Goal: Task Accomplishment & Management: Manage account settings

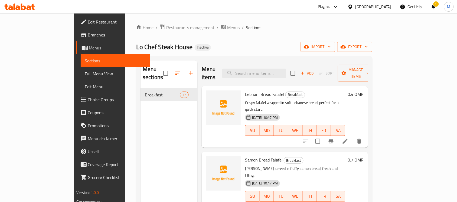
click at [311, 41] on div "Home / Restaurants management / Menus / Sections Lo Chef Steak House Inactive i…" at bounding box center [254, 145] width 236 height 243
click at [331, 49] on span "import" at bounding box center [318, 47] width 26 height 7
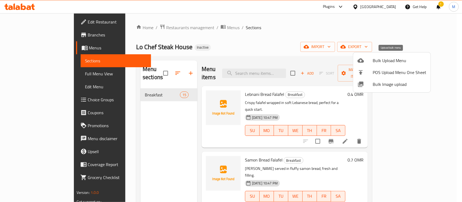
click at [388, 62] on span "Bulk Upload Menu" at bounding box center [400, 60] width 54 height 6
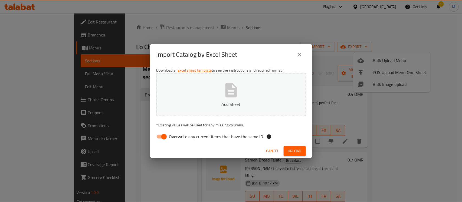
drag, startPoint x: 167, startPoint y: 140, endPoint x: 171, endPoint y: 139, distance: 4.4
click at [167, 140] on input "Overwrite any current items that have the same ID." at bounding box center [164, 137] width 31 height 10
checkbox input "false"
click at [263, 55] on div "Import Catalog by Excel Sheet" at bounding box center [230, 54] width 149 height 13
click at [292, 148] on span "Upload" at bounding box center [295, 151] width 14 height 7
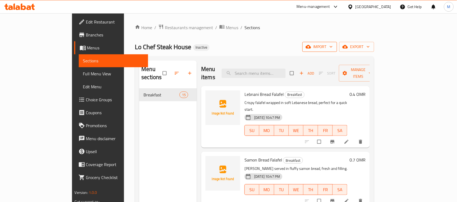
click at [332, 48] on span "import" at bounding box center [320, 47] width 26 height 7
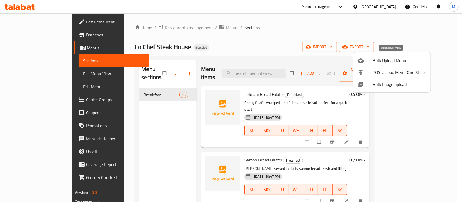
click at [390, 61] on span "Bulk Upload Menu" at bounding box center [400, 60] width 54 height 6
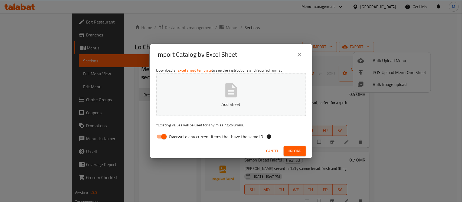
click at [163, 132] on input "Overwrite any current items that have the same ID." at bounding box center [164, 137] width 31 height 10
checkbox input "false"
click at [242, 46] on div "Import Catalog by Excel Sheet" at bounding box center [231, 55] width 162 height 22
click at [291, 152] on span "Upload" at bounding box center [295, 151] width 14 height 7
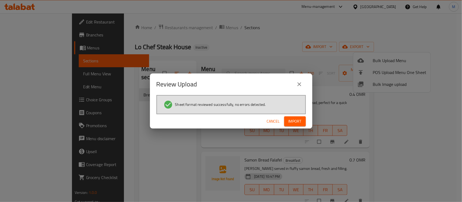
click at [294, 122] on span "Import" at bounding box center [294, 121] width 13 height 7
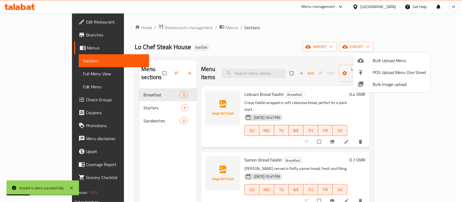
click at [281, 33] on div at bounding box center [231, 101] width 462 height 202
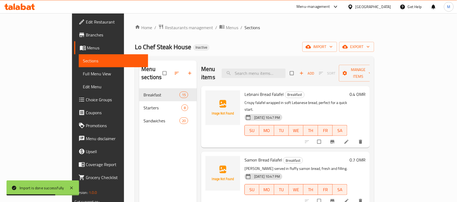
click at [83, 74] on span "Full Menu View" at bounding box center [113, 74] width 61 height 6
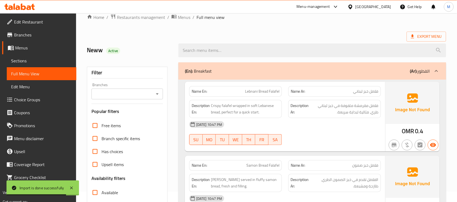
scroll to position [101, 0]
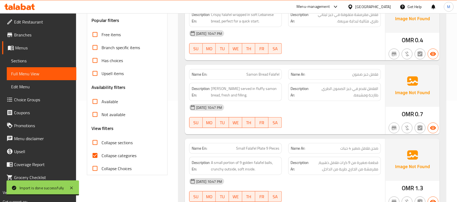
click at [92, 142] on input "Collapse sections" at bounding box center [94, 142] width 13 height 13
checkbox input "true"
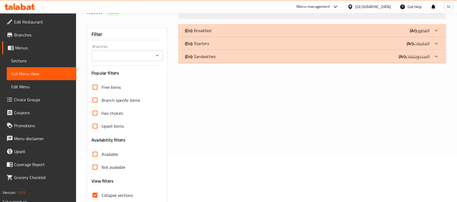
scroll to position [0, 0]
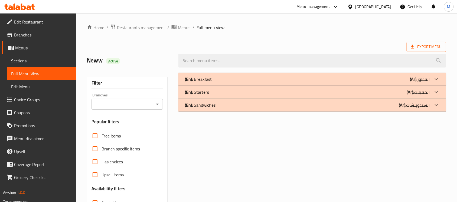
click at [218, 108] on div "(En): Sandwiches (Ar): السندويتشات" at bounding box center [307, 105] width 245 height 6
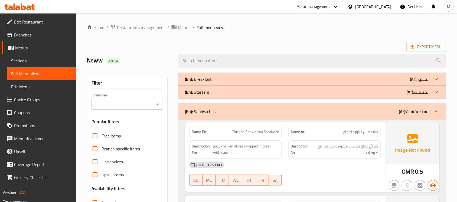
click at [214, 94] on div "(En): Starters (Ar): المقبلات" at bounding box center [307, 92] width 245 height 6
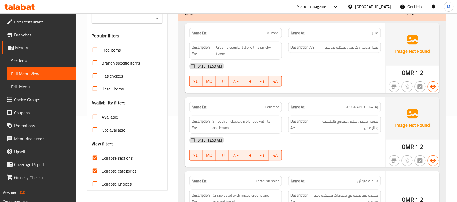
scroll to position [101, 0]
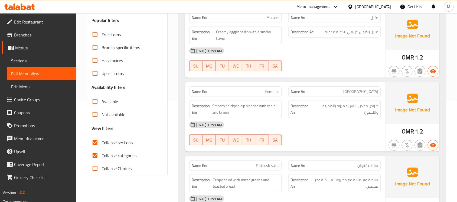
click at [97, 156] on input "Collapse categories" at bounding box center [94, 155] width 13 height 13
checkbox input "false"
click at [34, 58] on span "Sections" at bounding box center [41, 61] width 61 height 6
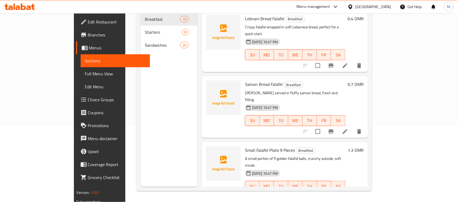
scroll to position [42, 0]
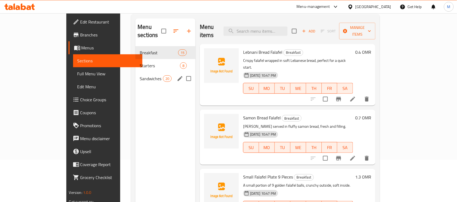
click at [140, 75] on span "Sandwiches" at bounding box center [151, 78] width 23 height 6
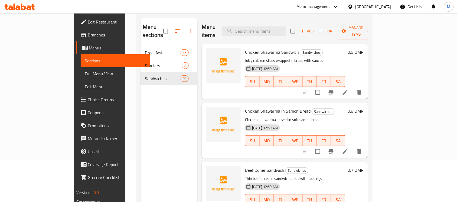
click at [325, 117] on p "Chicken shawarma served in soft samon bread" at bounding box center [295, 120] width 100 height 7
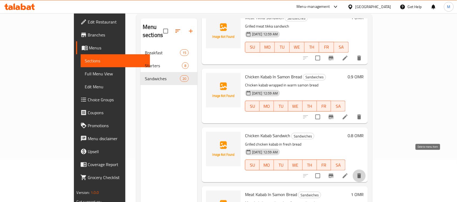
click at [361, 174] on icon "delete" at bounding box center [359, 176] width 4 height 5
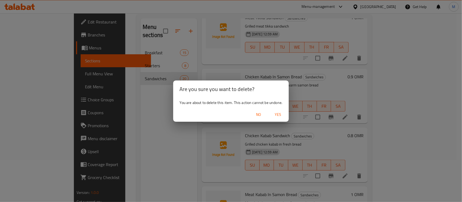
click at [276, 115] on span "Yes" at bounding box center [277, 114] width 13 height 7
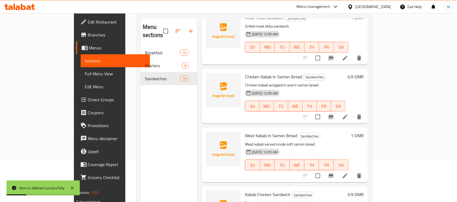
click at [317, 141] on p "Meat kabab served inside soft samon bread" at bounding box center [297, 144] width 104 height 7
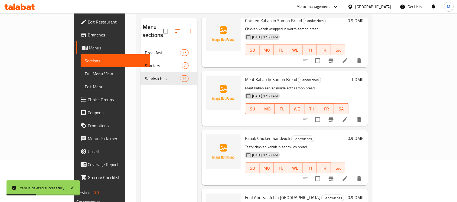
scroll to position [642, 0]
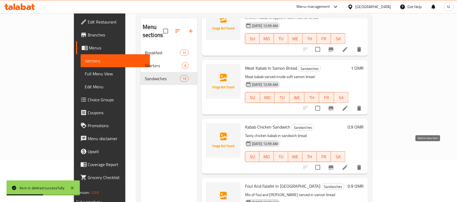
click at [362, 164] on icon "delete" at bounding box center [359, 167] width 6 height 6
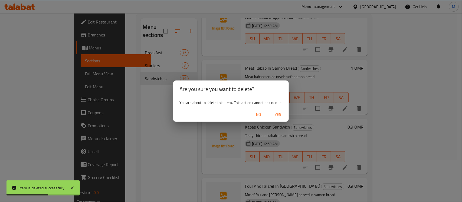
click at [280, 118] on span "Yes" at bounding box center [277, 114] width 13 height 7
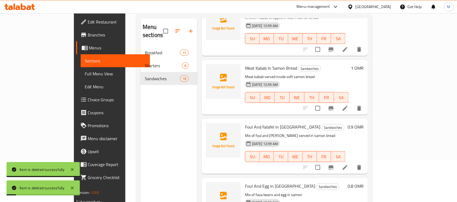
drag, startPoint x: 54, startPoint y: 72, endPoint x: 57, endPoint y: 74, distance: 3.9
click at [85, 72] on span "Full Menu View" at bounding box center [115, 74] width 61 height 6
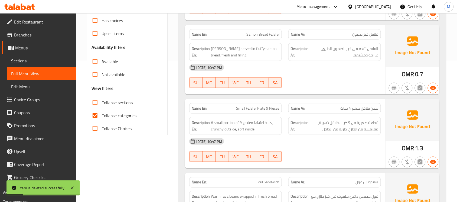
scroll to position [144, 0]
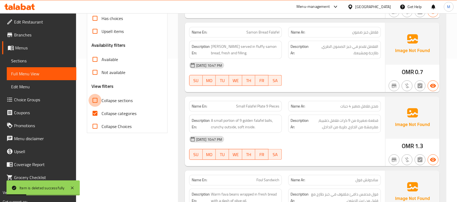
click at [95, 100] on input "Collapse sections" at bounding box center [94, 100] width 13 height 13
checkbox input "true"
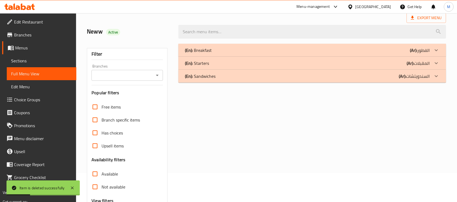
scroll to position [8, 0]
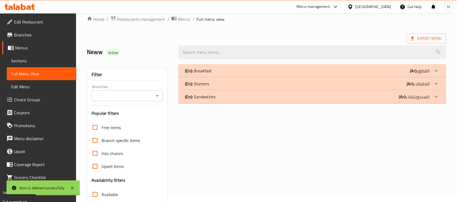
click at [219, 107] on div "(En): Breakfast (Ar): الفطور Name En: Lebnani Bread Falafel Name Ar: فلافل خبز …" at bounding box center [312, 166] width 274 height 211
click at [217, 101] on div "(En): Sandwiches (Ar): السندويتشات" at bounding box center [312, 96] width 268 height 13
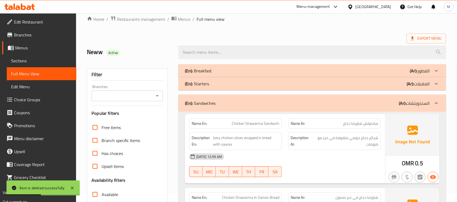
click at [220, 88] on div "(En): Starters (Ar): المقبلات" at bounding box center [312, 83] width 268 height 13
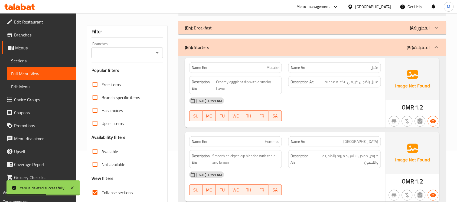
scroll to position [110, 0]
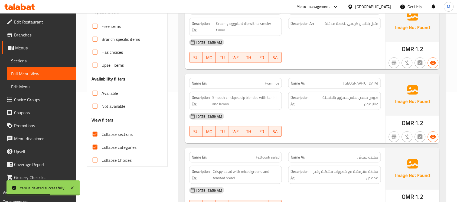
click at [103, 145] on span "Collapse categories" at bounding box center [118, 147] width 35 height 6
click at [101, 145] on input "Collapse categories" at bounding box center [94, 147] width 13 height 13
checkbox input "false"
